Goal: Task Accomplishment & Management: Use online tool/utility

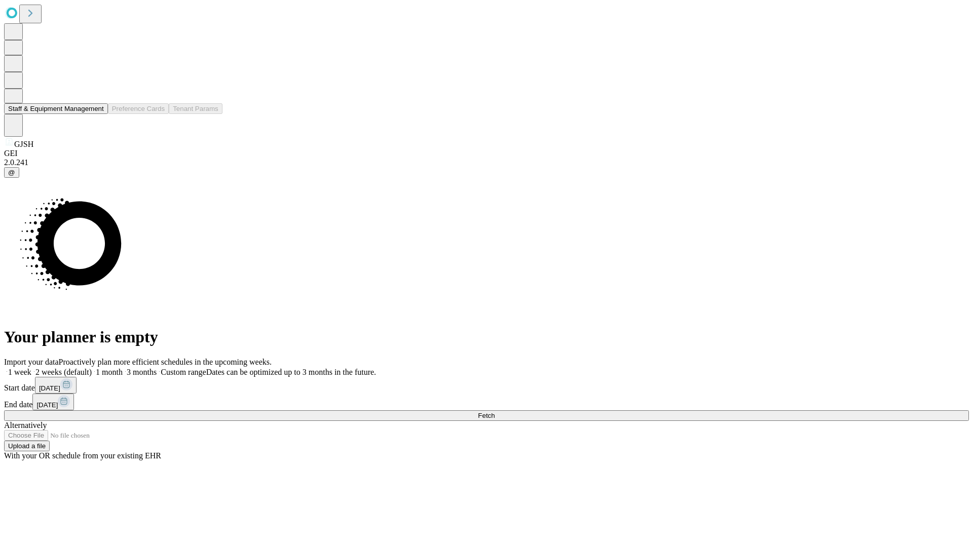
click at [97, 114] on button "Staff & Equipment Management" at bounding box center [56, 108] width 104 height 11
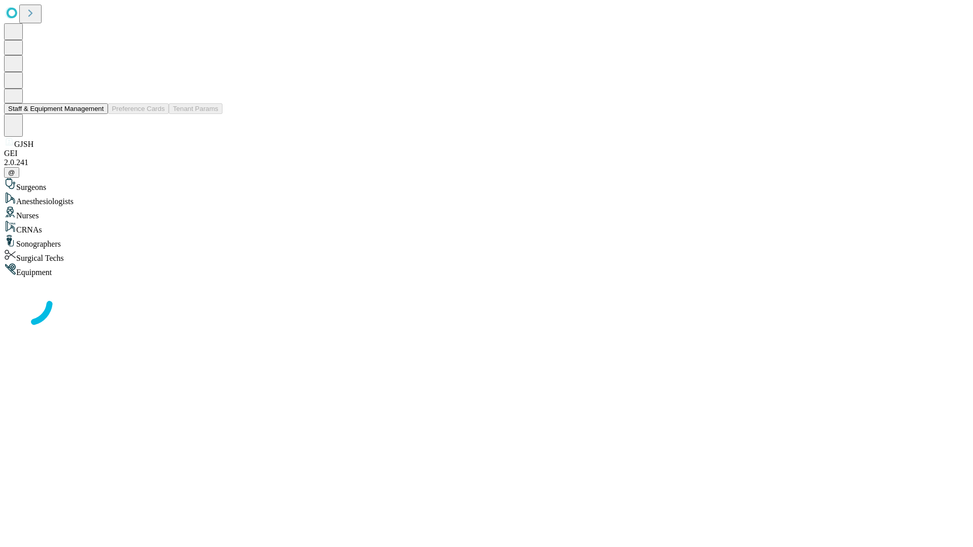
click at [97, 114] on button "Staff & Equipment Management" at bounding box center [56, 108] width 104 height 11
